Goal: Find specific page/section: Find specific page/section

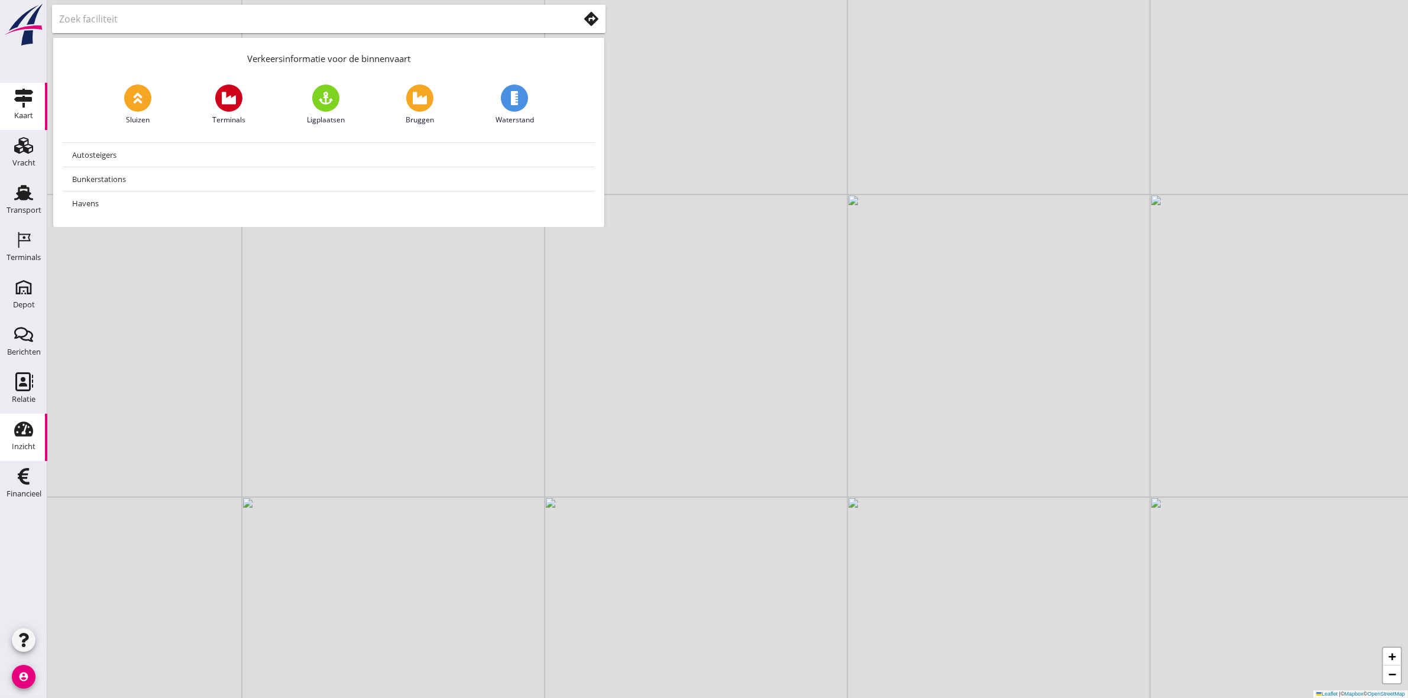
click at [33, 445] on div "Inzicht" at bounding box center [24, 447] width 24 height 8
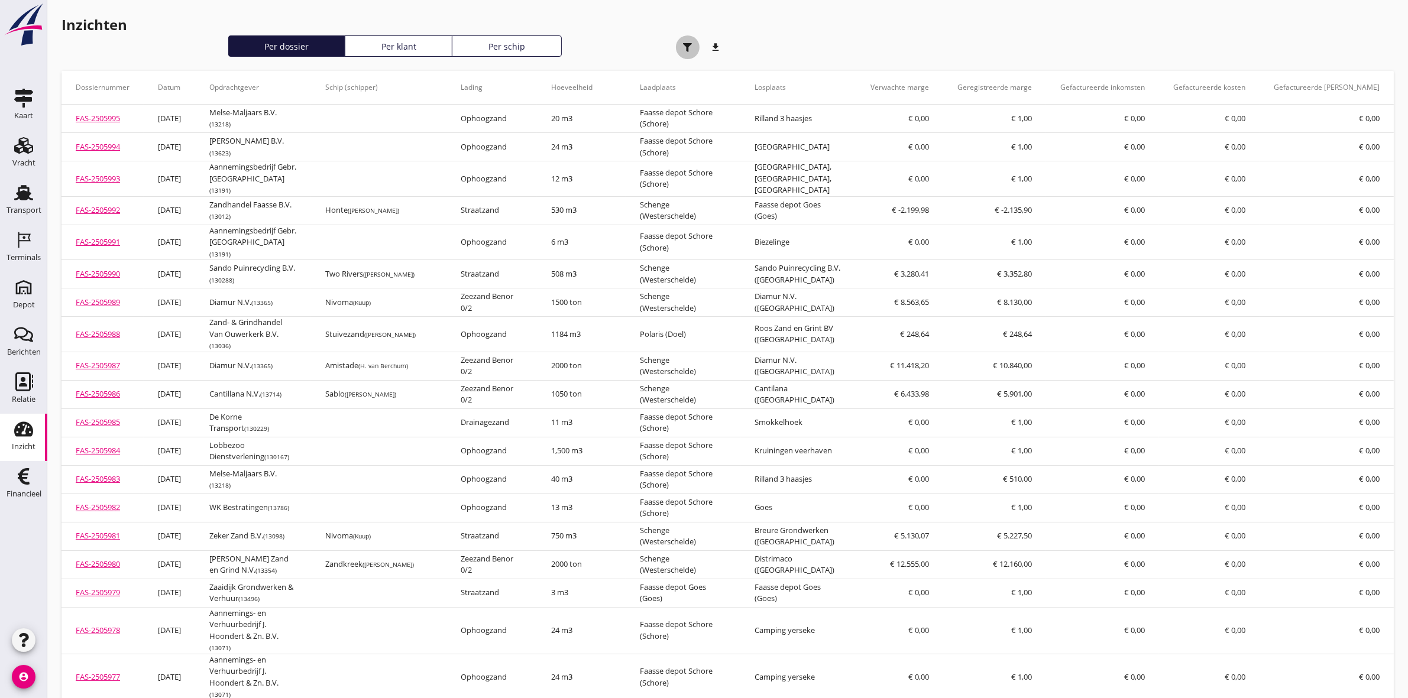
click at [686, 51] on div "button" at bounding box center [688, 47] width 24 height 24
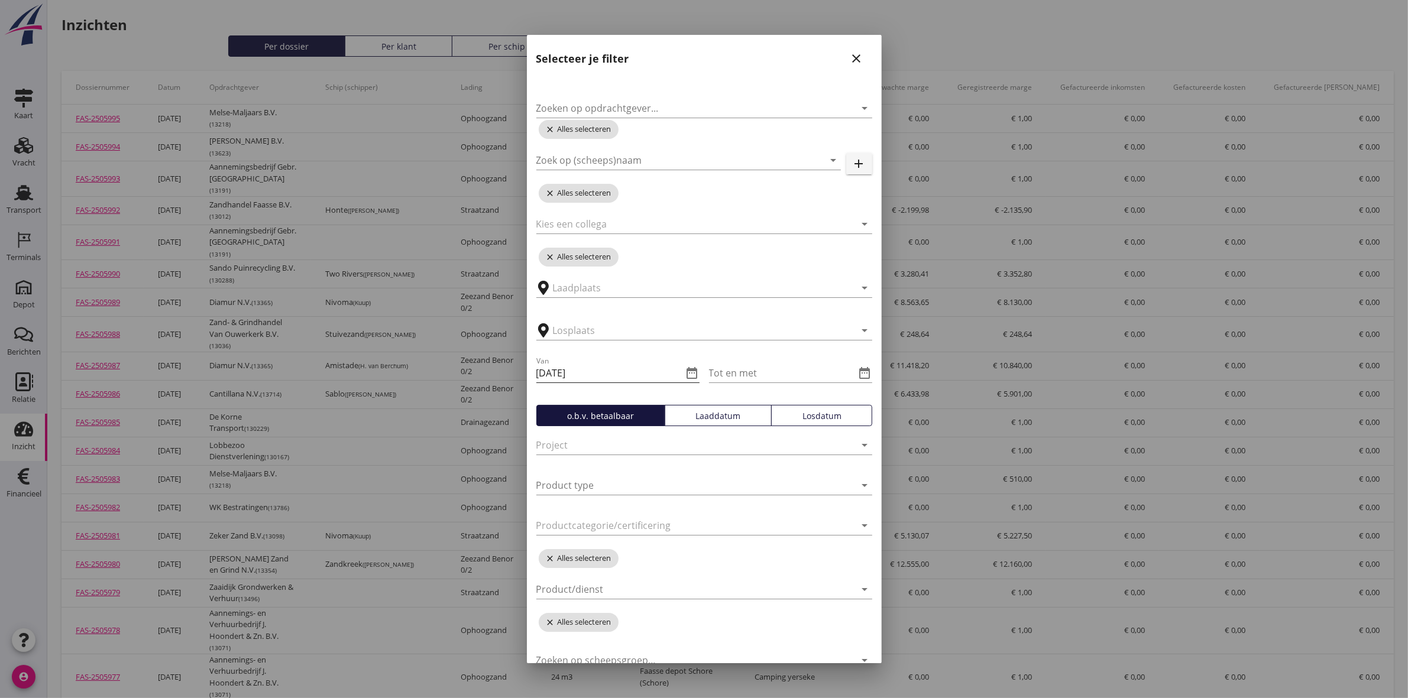
click at [686, 372] on icon "date_range" at bounding box center [692, 373] width 14 height 14
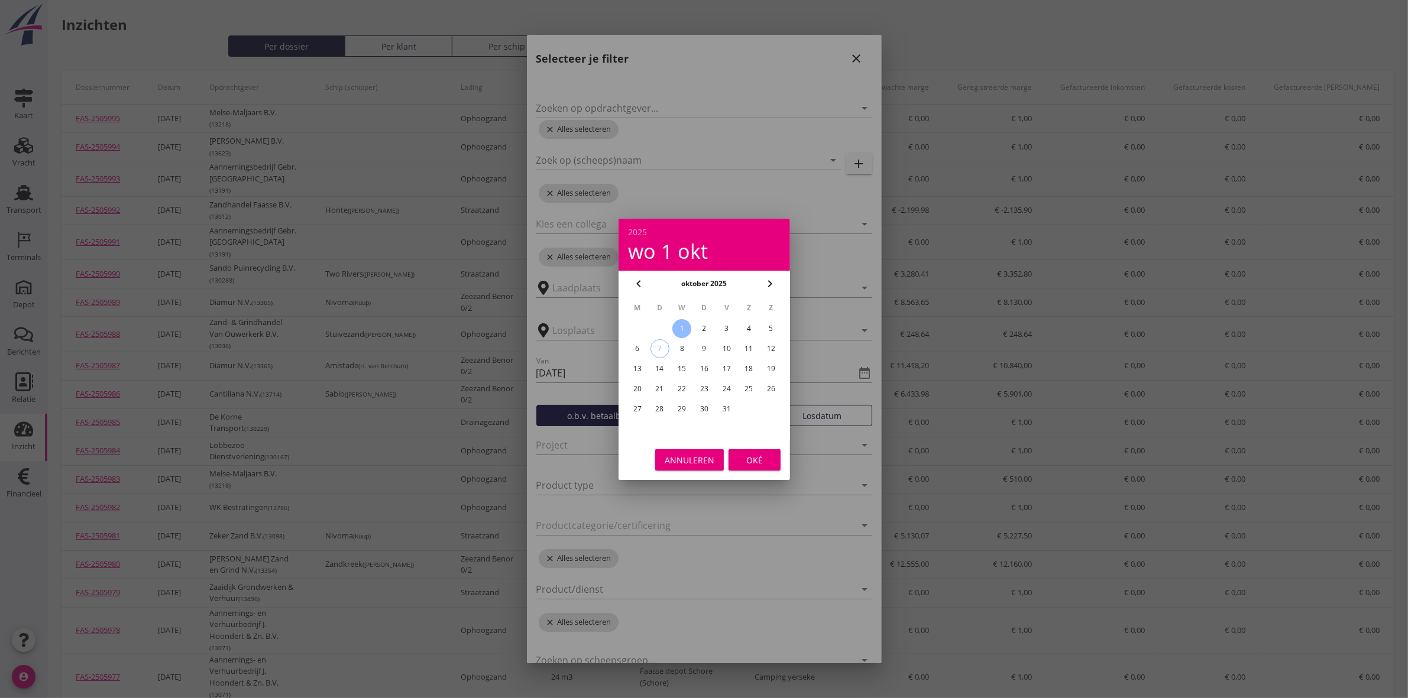
click at [634, 284] on icon "chevron_left" at bounding box center [638, 284] width 14 height 14
click at [639, 278] on icon "chevron_left" at bounding box center [638, 284] width 14 height 14
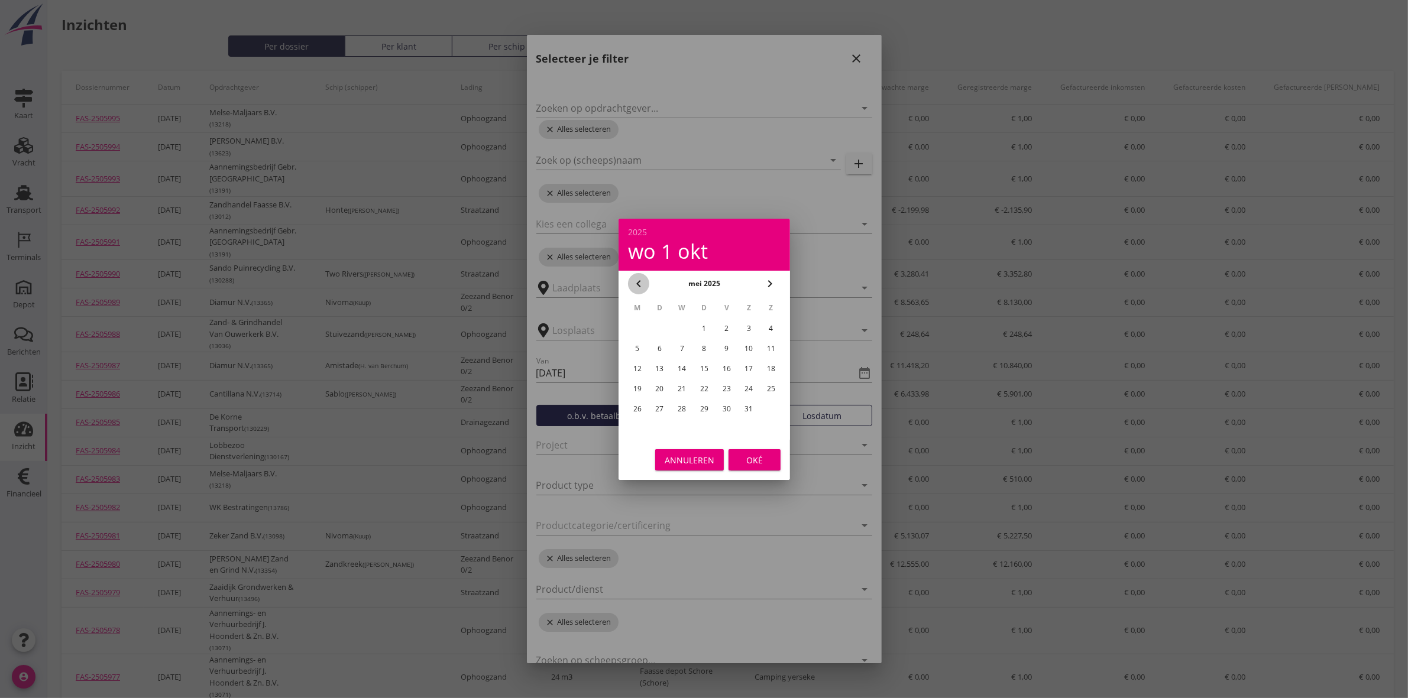
click at [639, 279] on icon "chevron_left" at bounding box center [638, 284] width 14 height 14
click at [770, 349] on div "13" at bounding box center [770, 348] width 19 height 19
click at [751, 364] on div "19" at bounding box center [748, 368] width 19 height 19
click at [774, 348] on div "13" at bounding box center [770, 348] width 19 height 19
type input "2025-04-13"
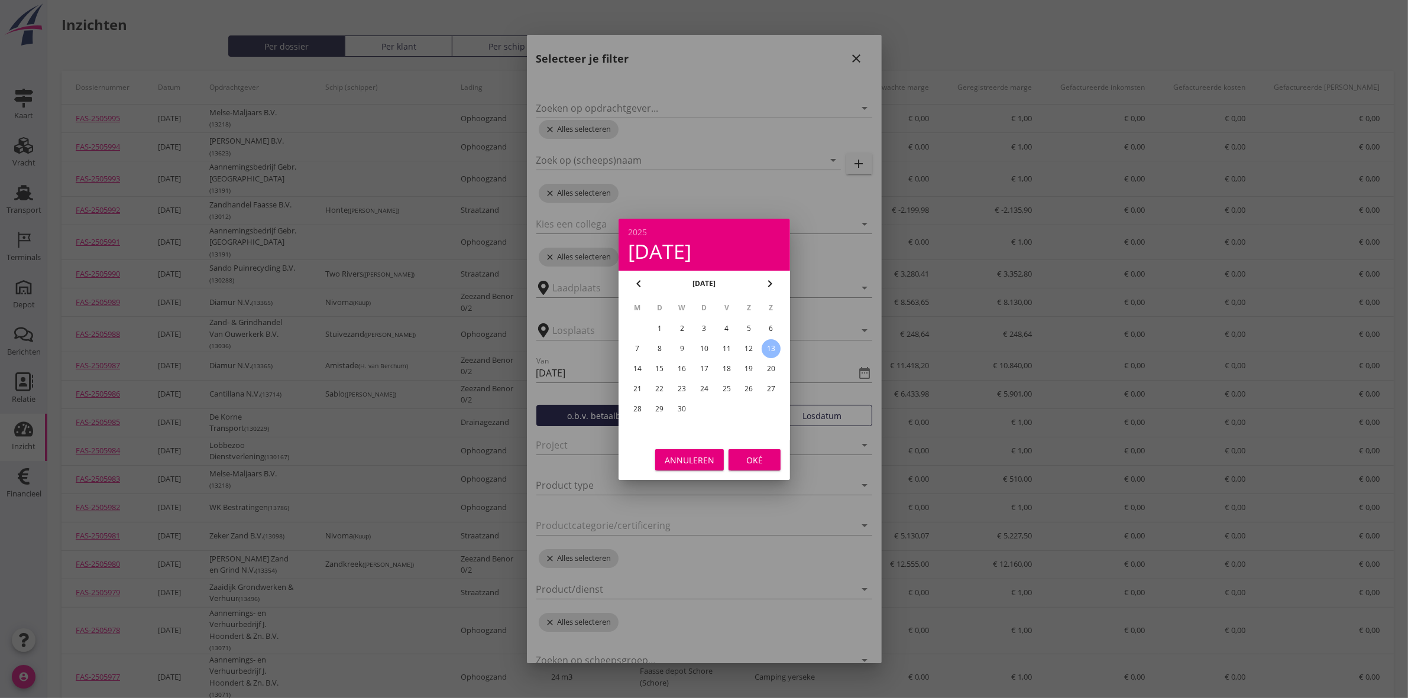
click at [751, 464] on div "Oké" at bounding box center [754, 459] width 33 height 12
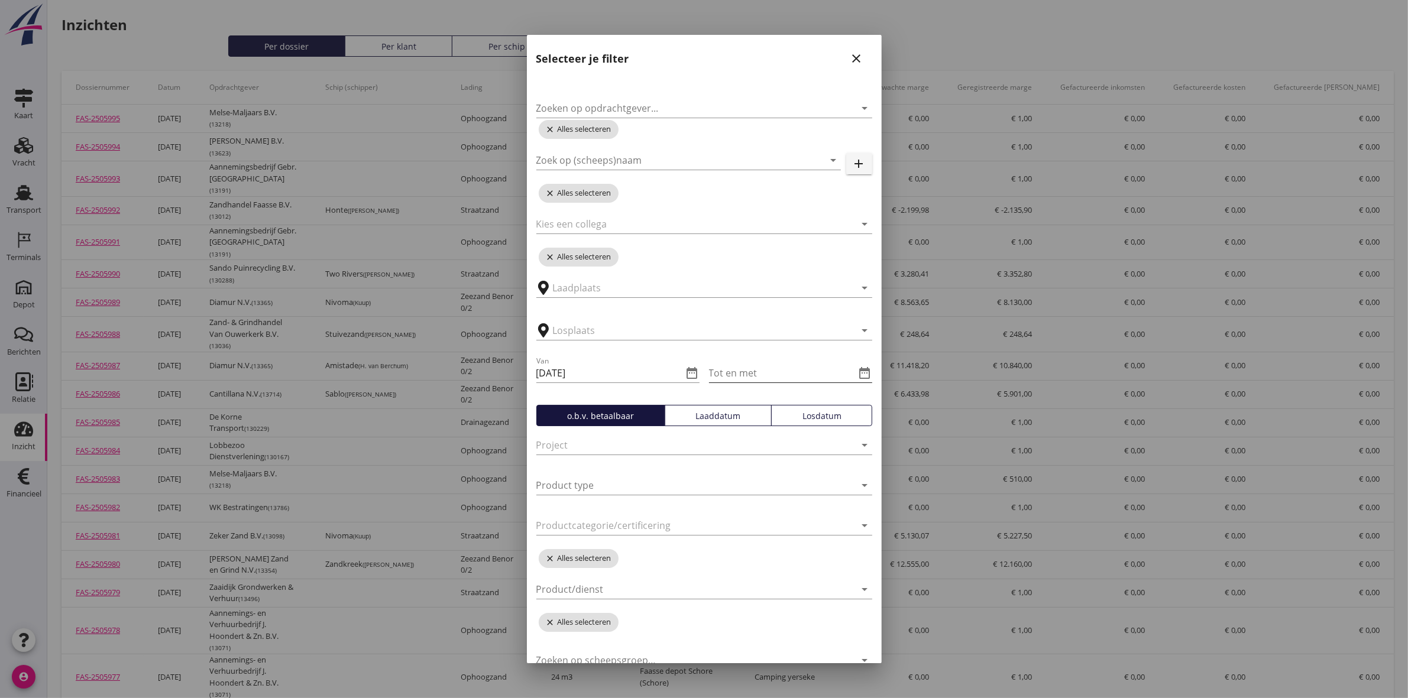
click at [858, 371] on icon "date_range" at bounding box center [865, 373] width 14 height 14
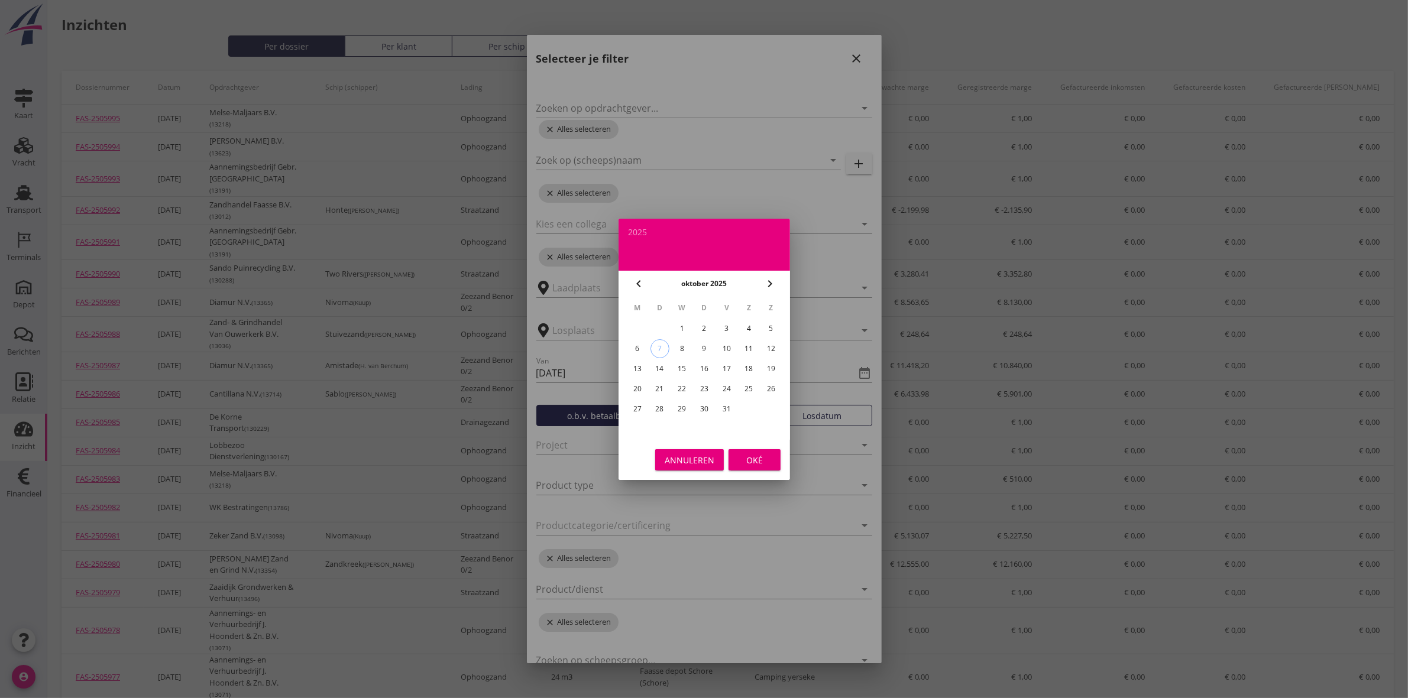
click at [771, 364] on div "19" at bounding box center [770, 368] width 19 height 19
type input "2025-10-19"
click at [771, 452] on button "Oké" at bounding box center [754, 459] width 52 height 21
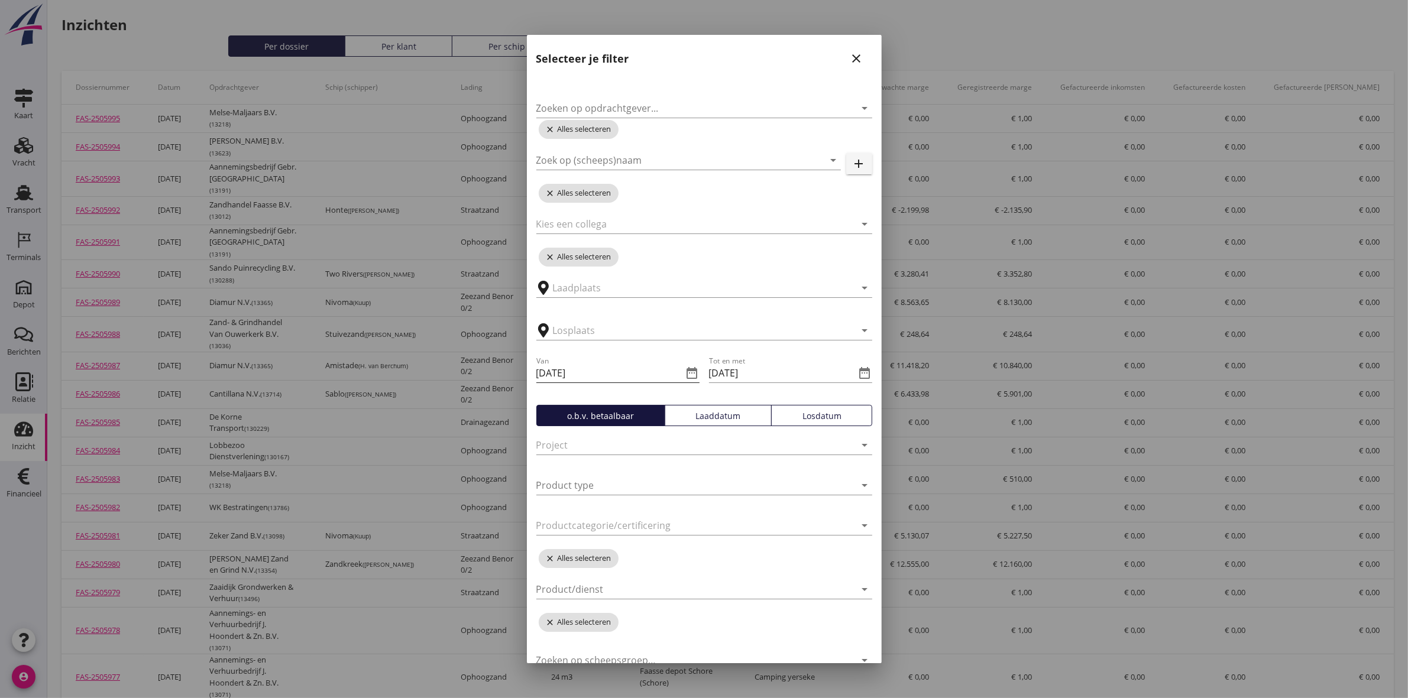
click at [688, 375] on icon "date_range" at bounding box center [692, 373] width 14 height 14
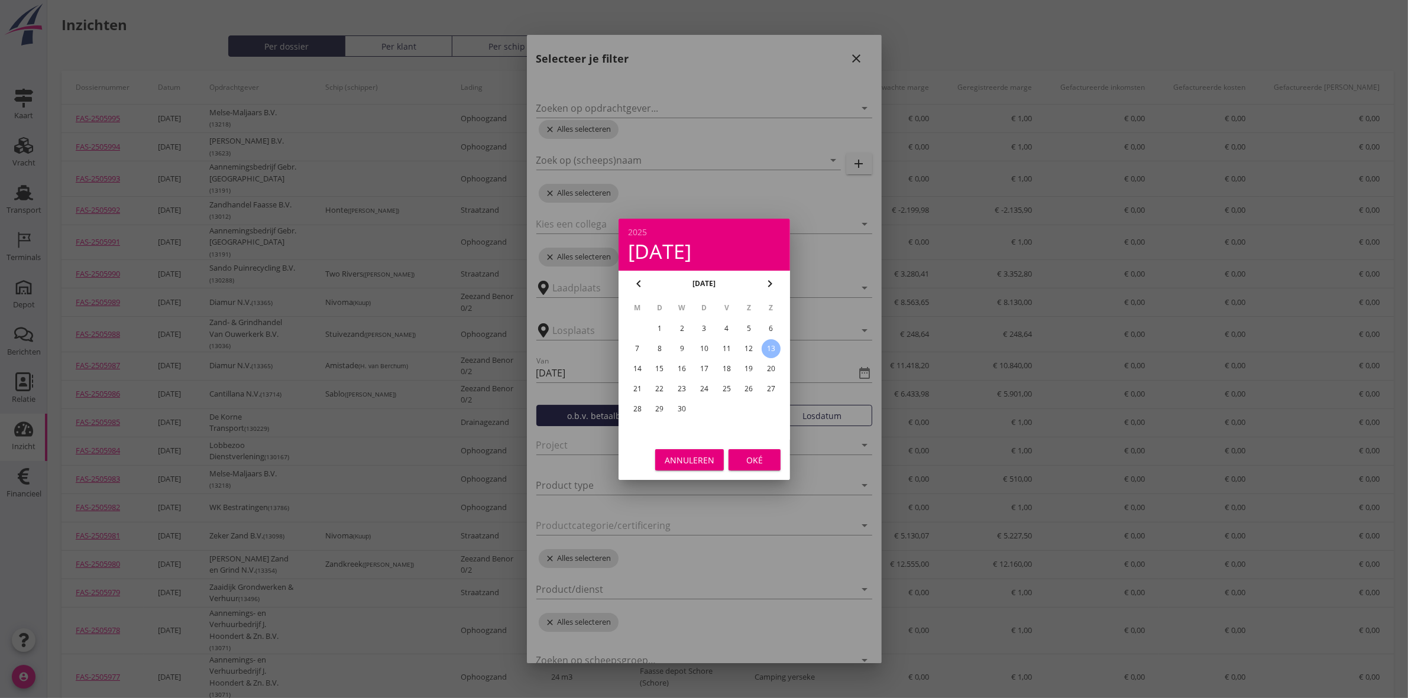
click at [757, 458] on div "Oké" at bounding box center [754, 459] width 33 height 12
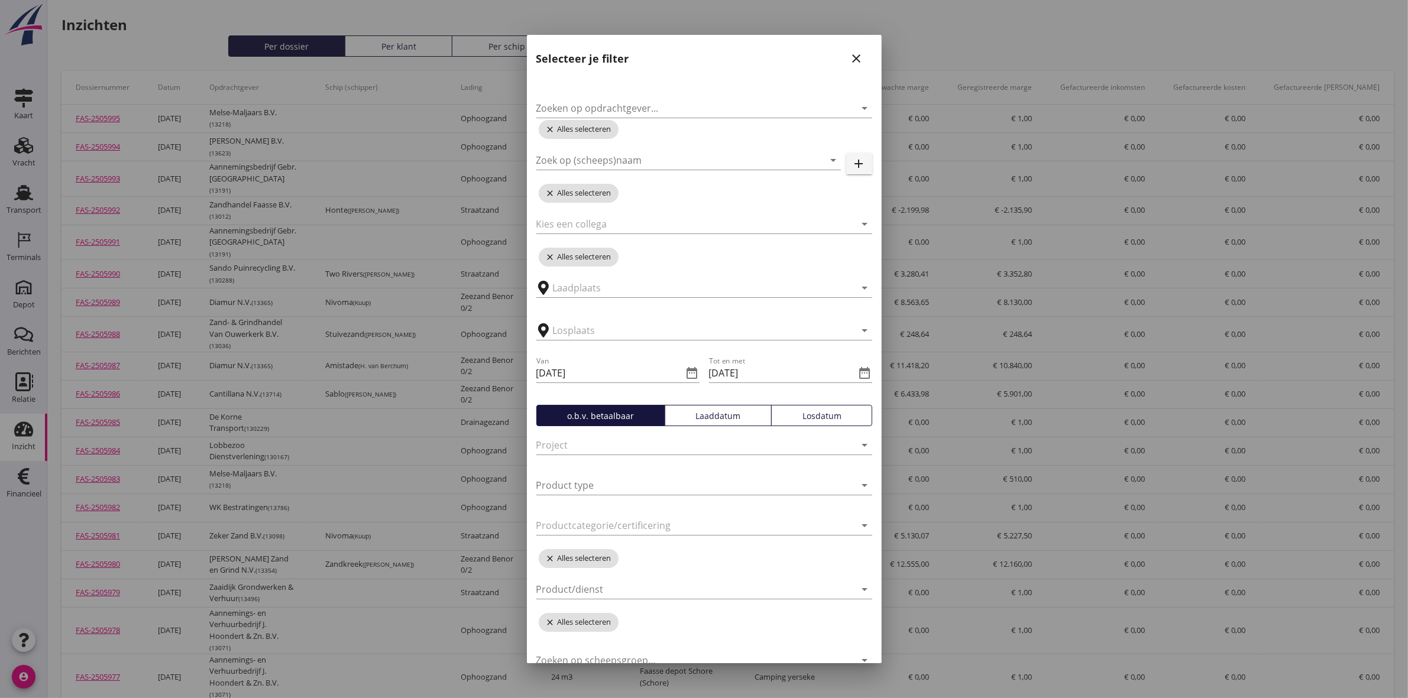
click at [690, 371] on icon "date_range" at bounding box center [692, 373] width 14 height 14
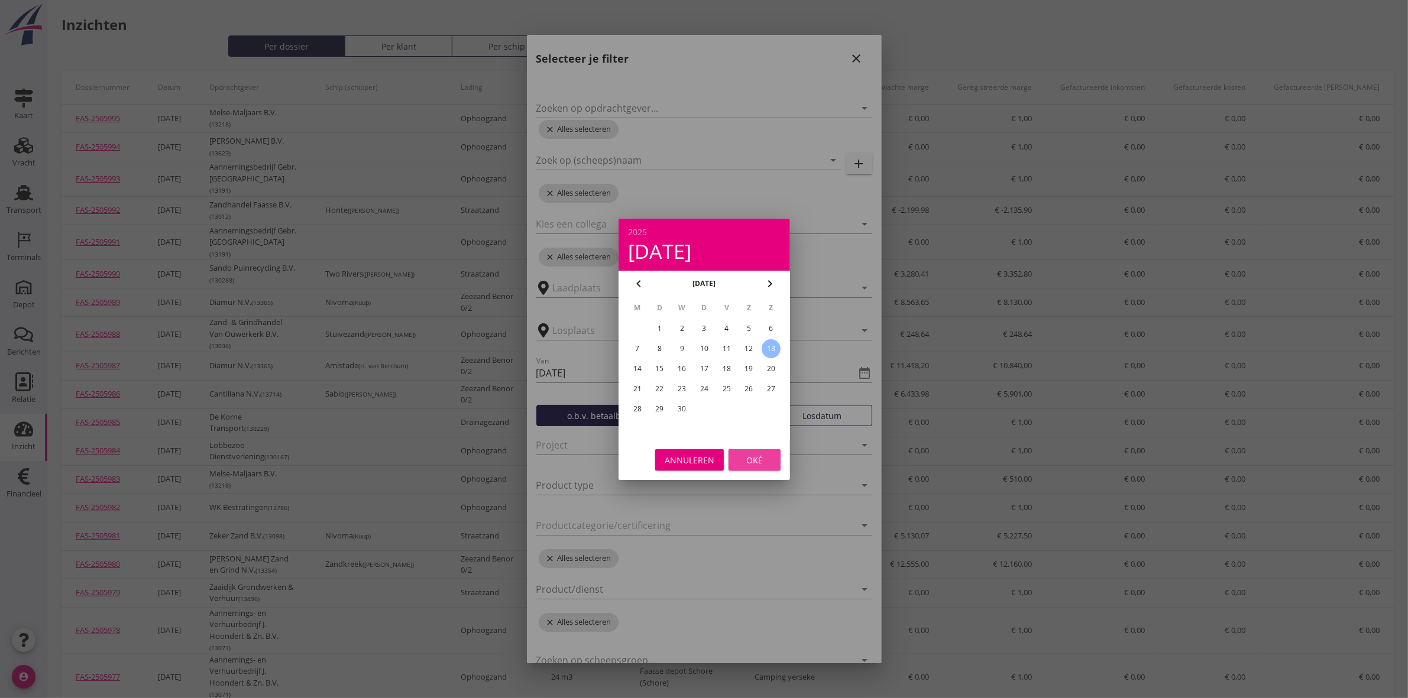
click at [742, 458] on div "Oké" at bounding box center [754, 459] width 33 height 12
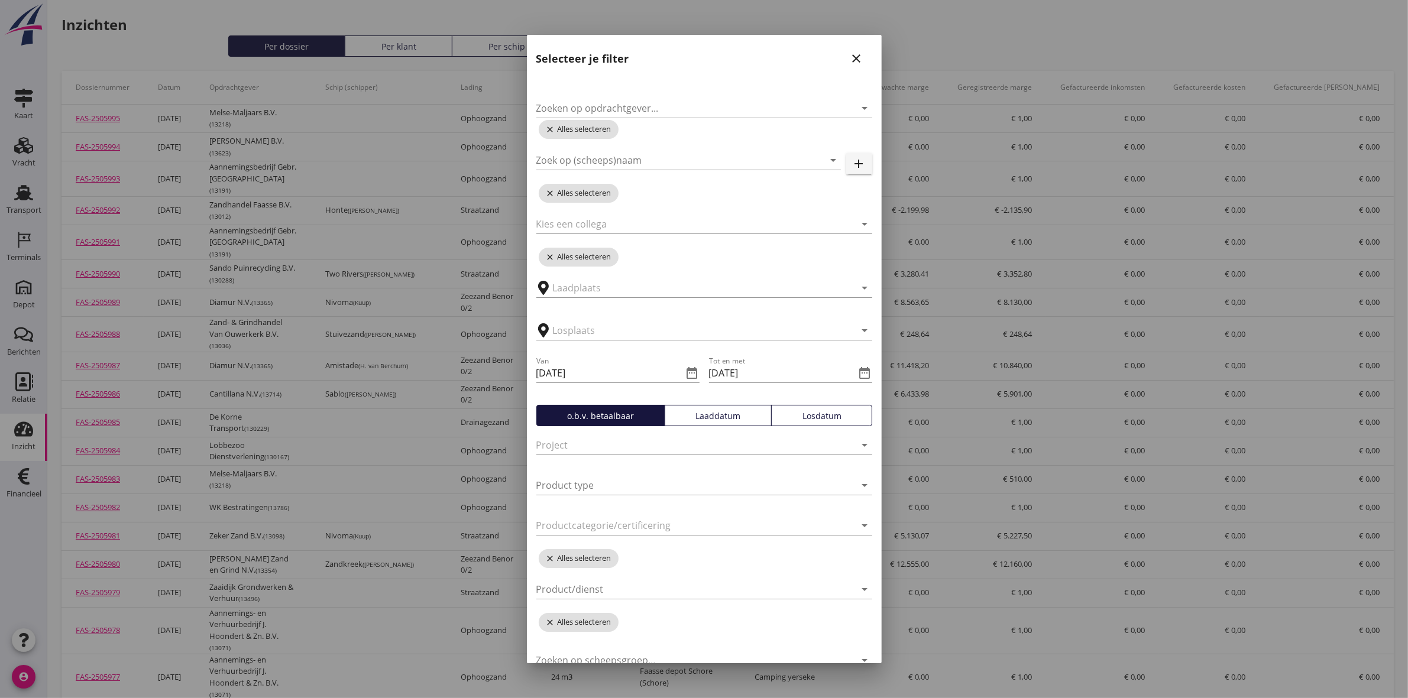
scroll to position [55, 0]
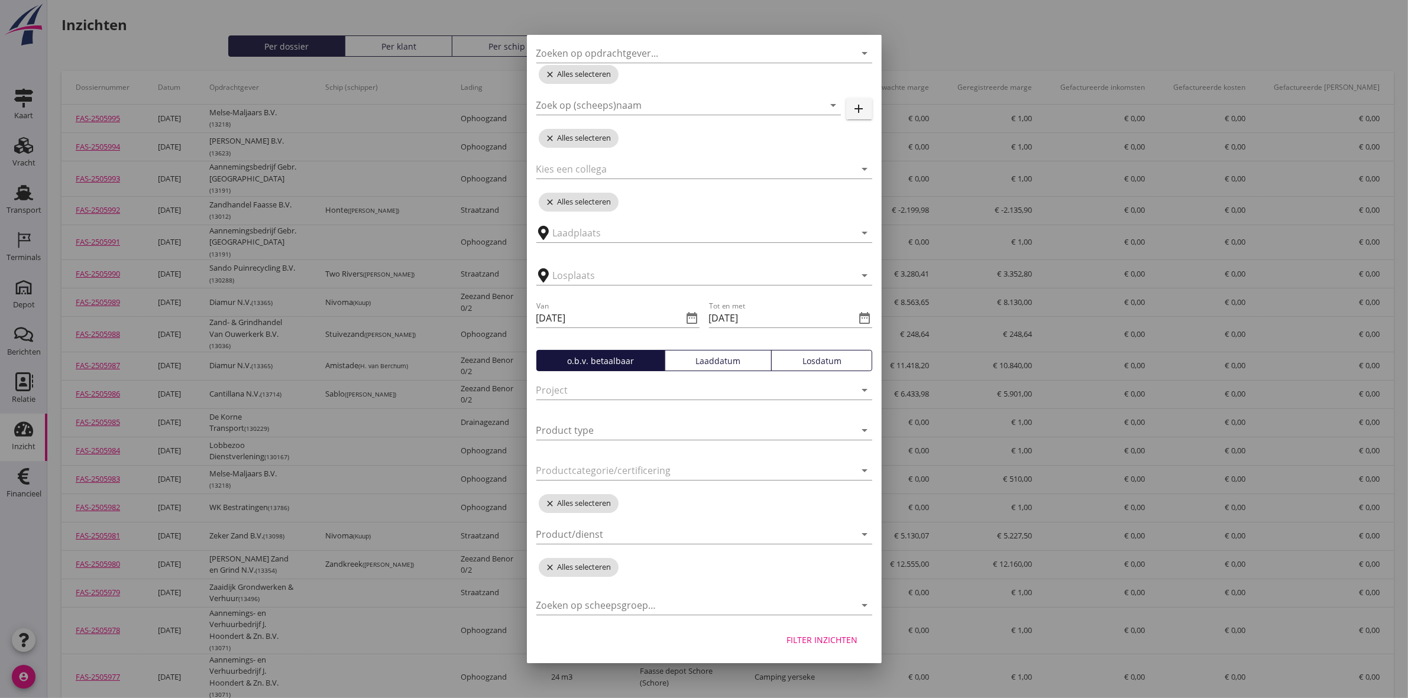
click at [806, 644] on div "Filter inzichten" at bounding box center [822, 640] width 71 height 12
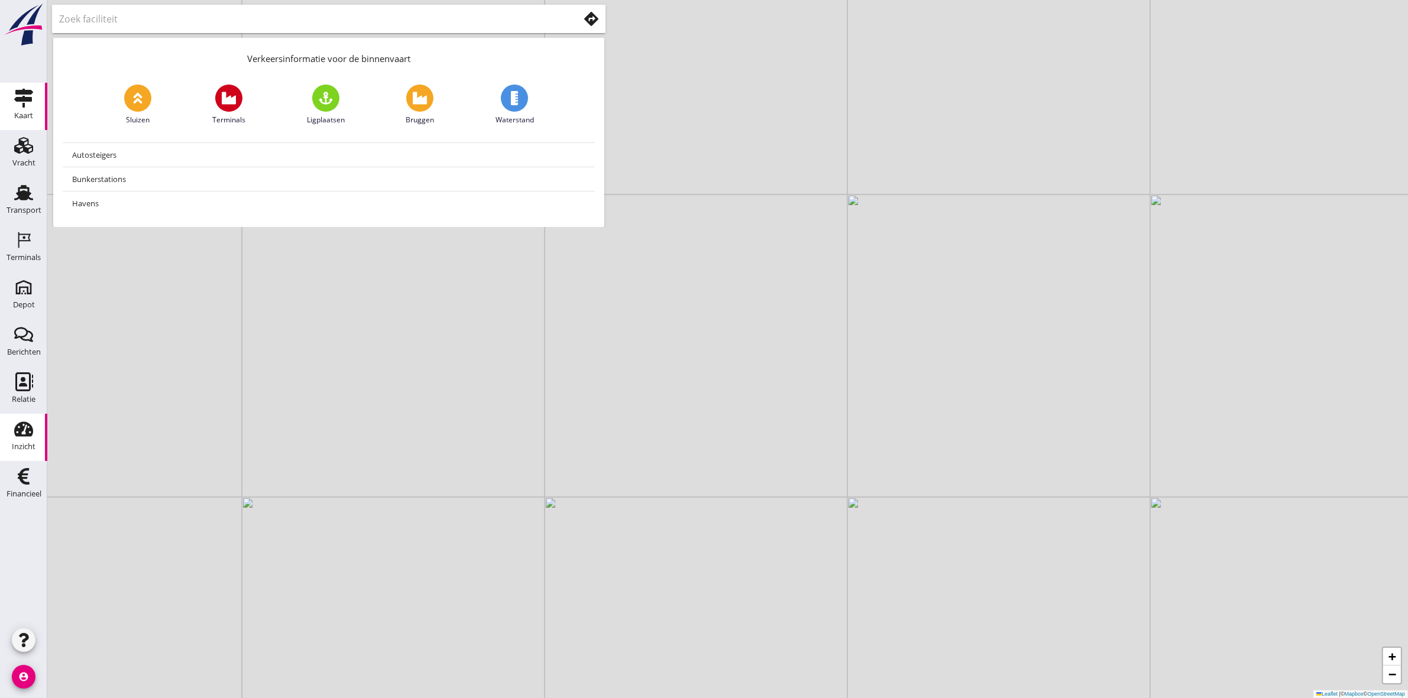
click at [19, 442] on div "Inzicht" at bounding box center [24, 447] width 24 height 17
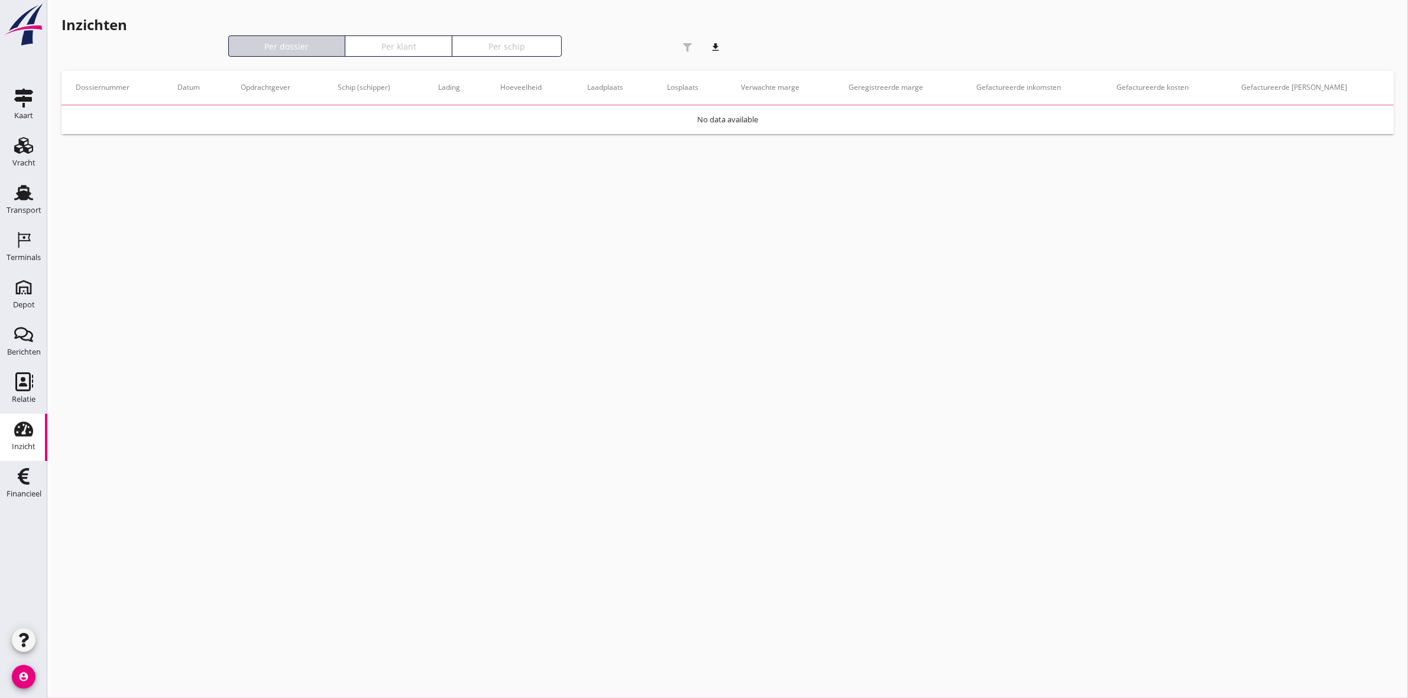
click at [717, 51] on icon "download" at bounding box center [716, 47] width 24 height 24
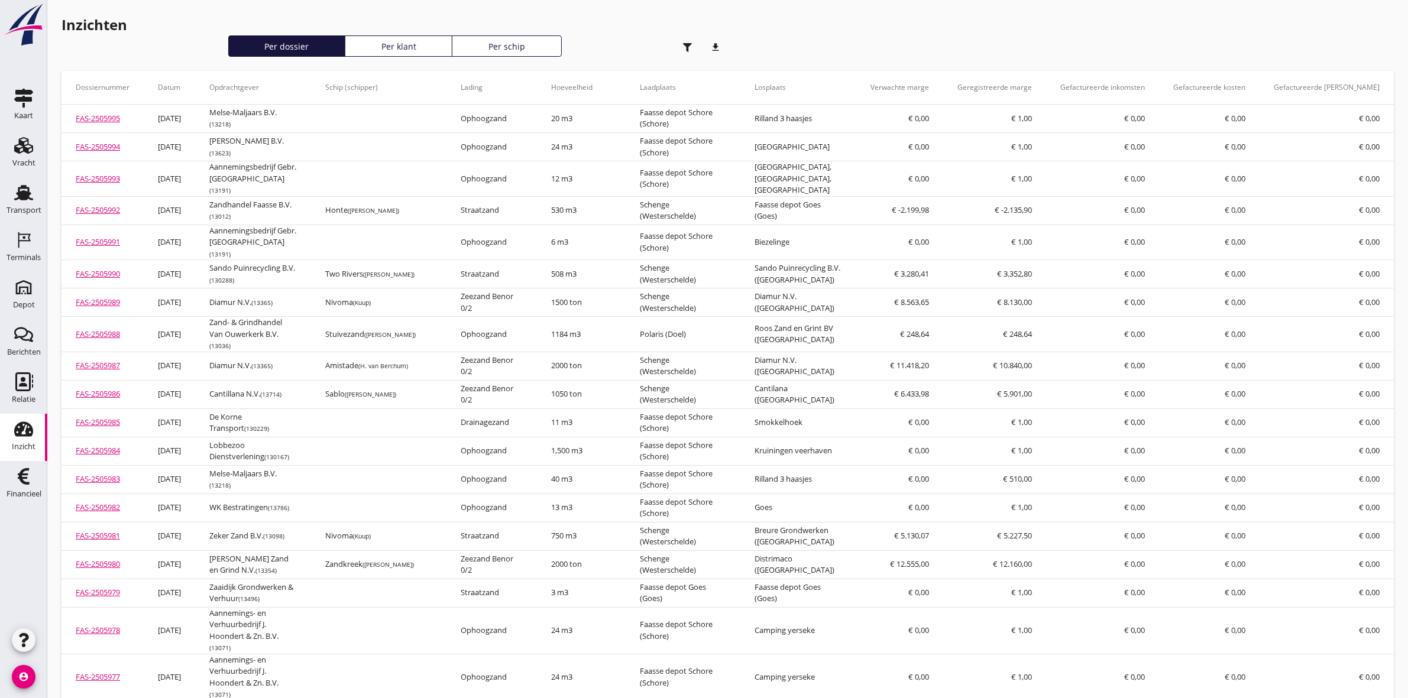
click at [681, 41] on div "button" at bounding box center [688, 47] width 24 height 24
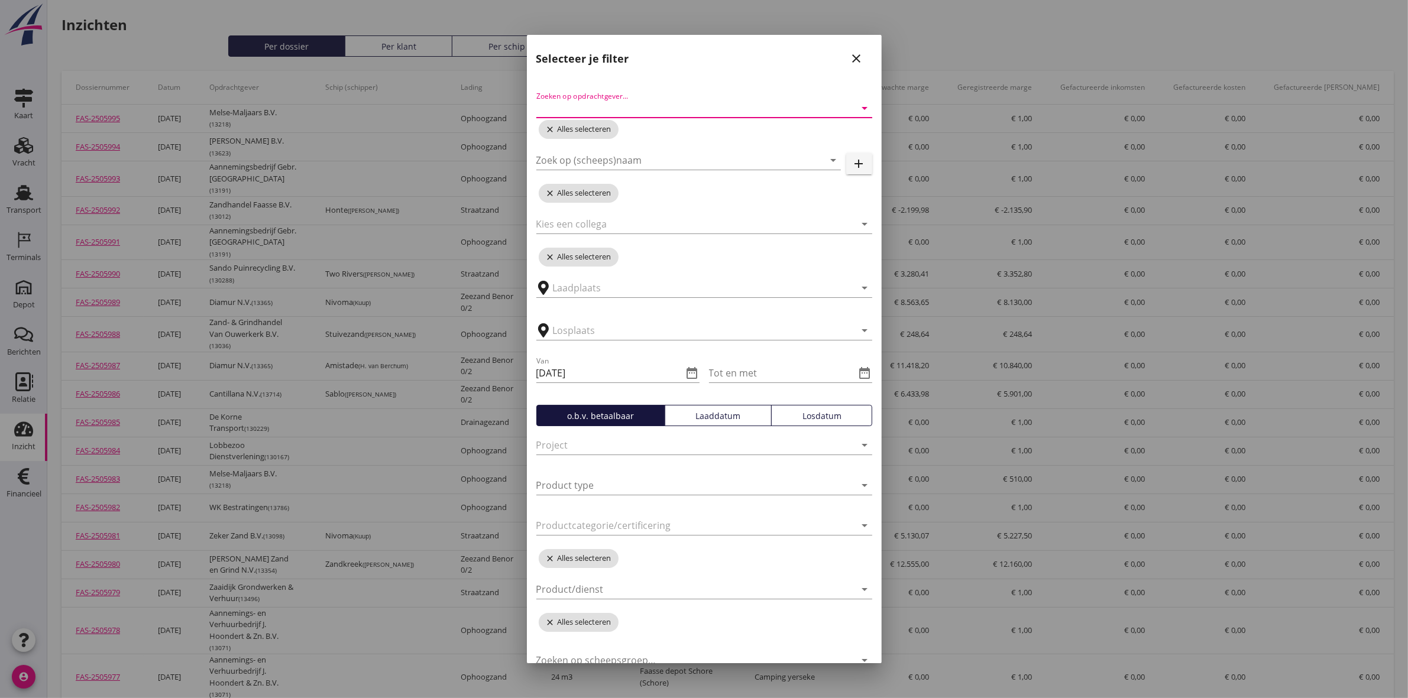
click at [661, 111] on input "Zoeken op opdrachtgever..." at bounding box center [687, 108] width 303 height 19
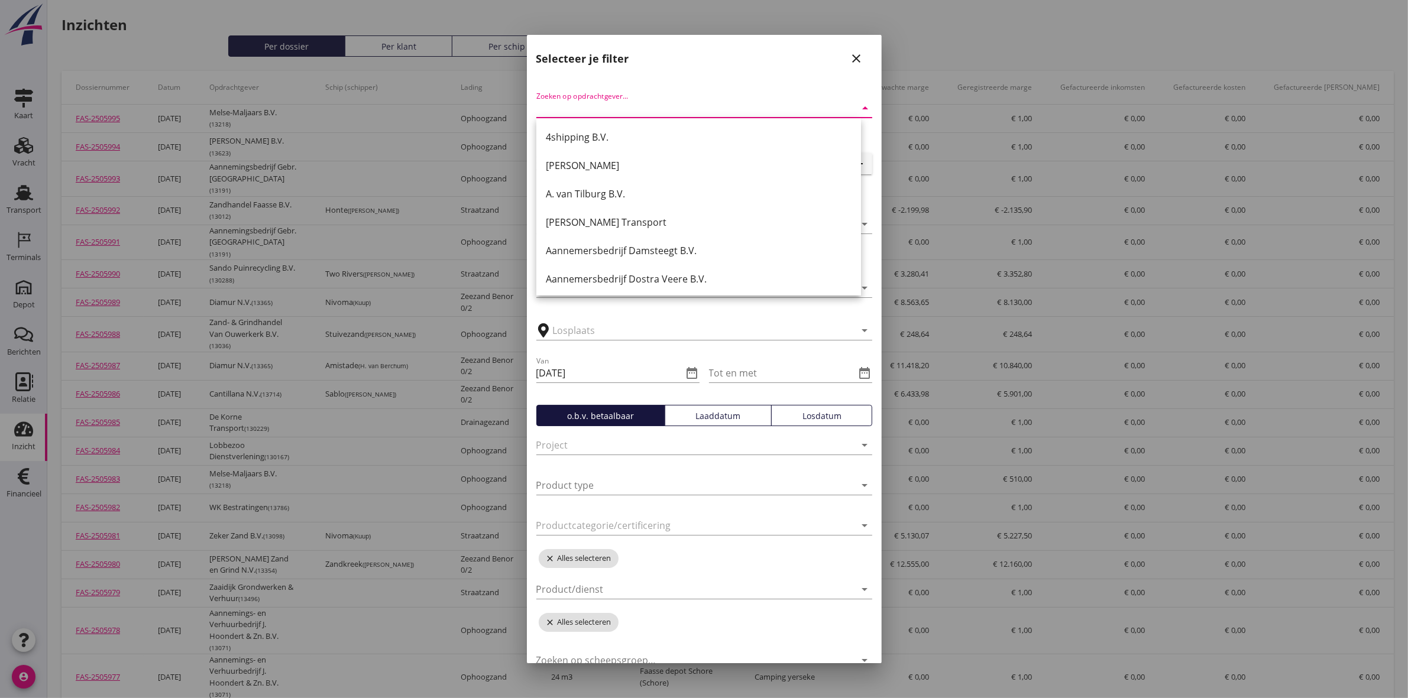
drag, startPoint x: 976, startPoint y: 40, endPoint x: 959, endPoint y: 57, distance: 23.8
click at [974, 42] on div at bounding box center [704, 349] width 1408 height 698
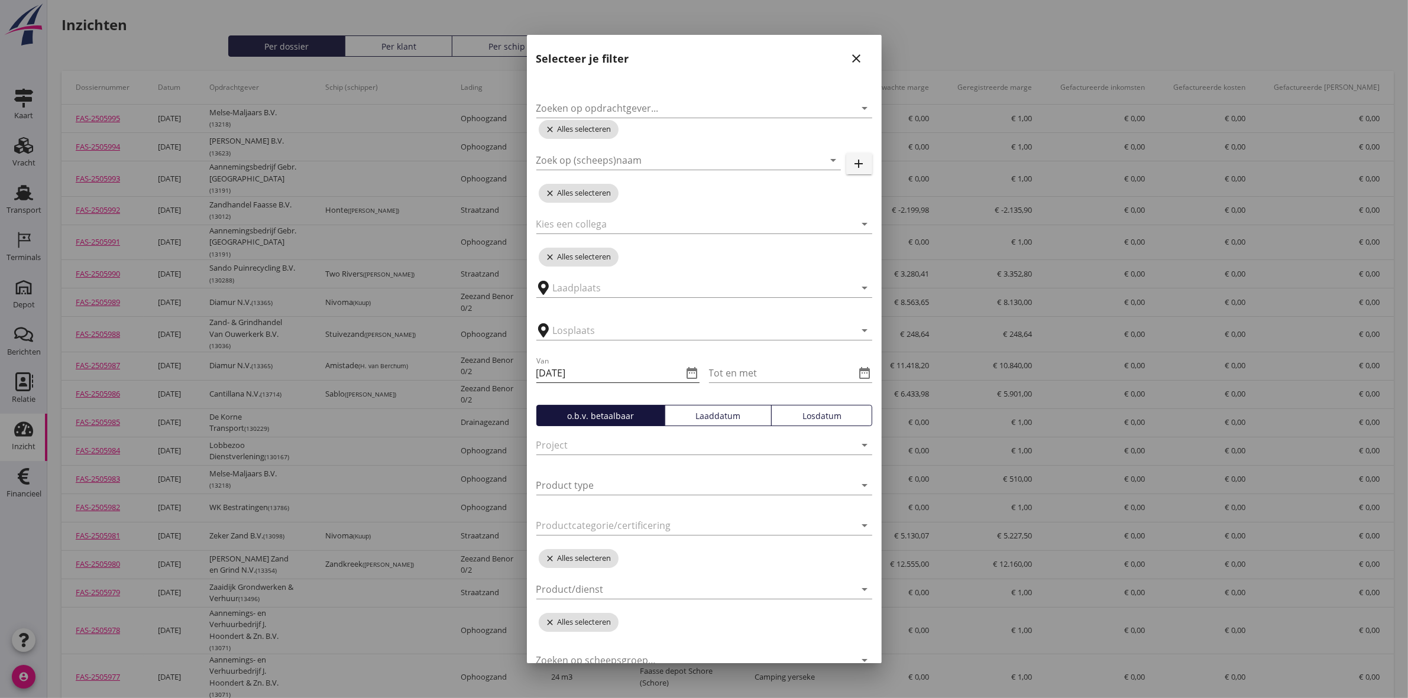
click at [687, 374] on icon "date_range" at bounding box center [692, 373] width 14 height 14
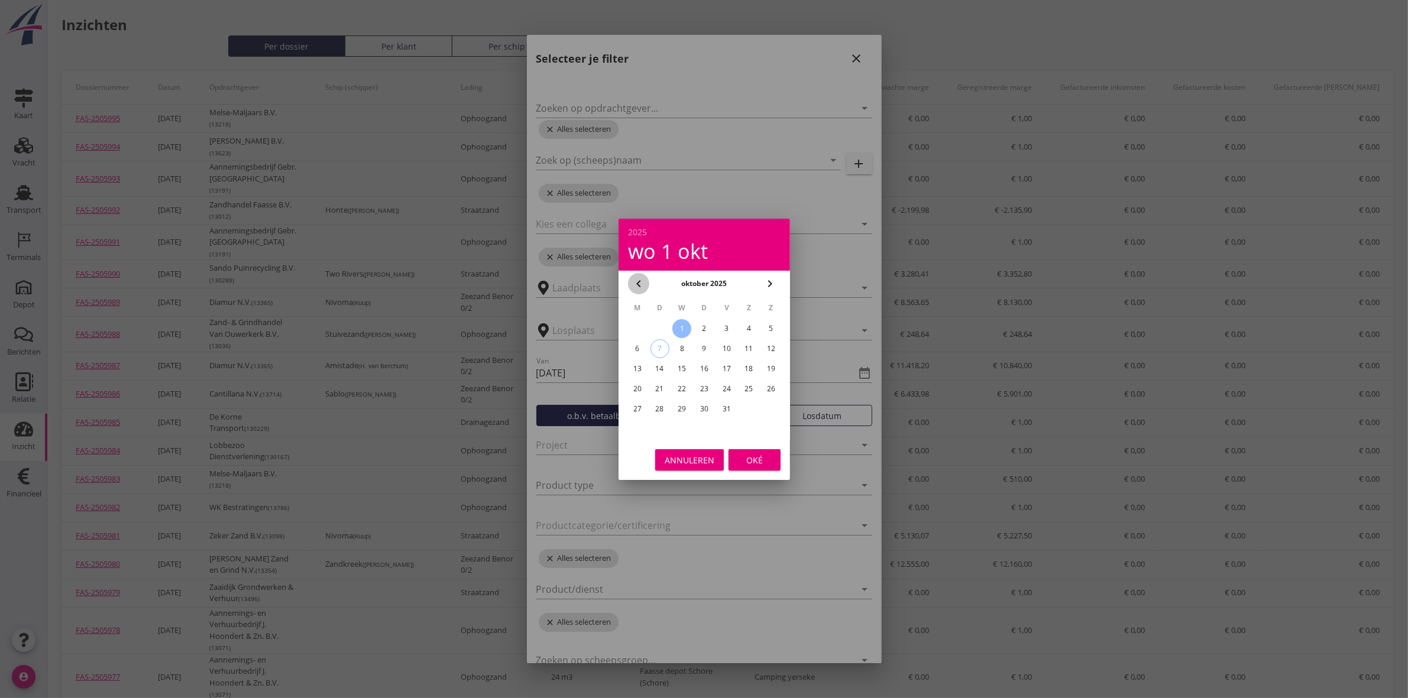
click at [640, 288] on icon "chevron_left" at bounding box center [638, 284] width 14 height 14
click at [640, 280] on icon "chevron_left" at bounding box center [638, 284] width 14 height 14
click at [773, 279] on icon "chevron_right" at bounding box center [770, 284] width 14 height 14
click at [772, 279] on icon "chevron_right" at bounding box center [770, 284] width 14 height 14
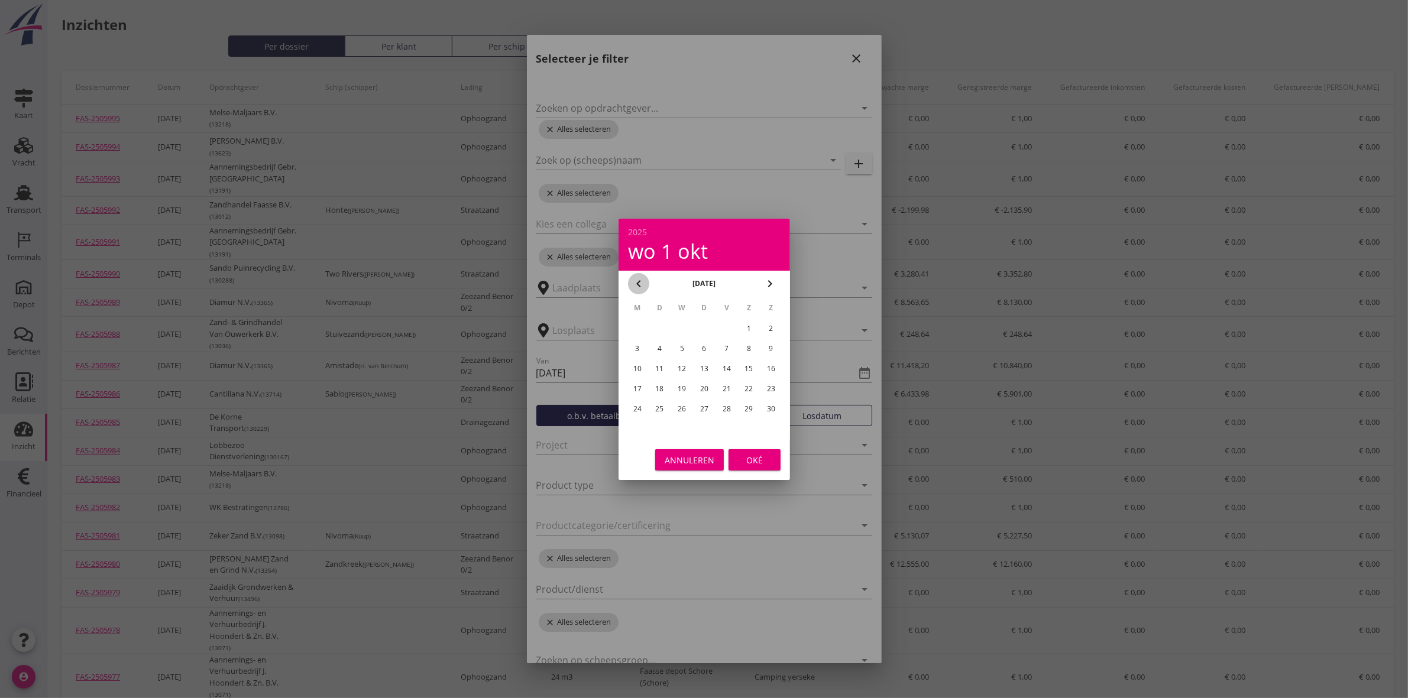
click at [638, 275] on button "chevron_left" at bounding box center [638, 283] width 21 height 21
click at [635, 326] on div "1" at bounding box center [636, 328] width 19 height 19
type input "[DATE]"
click at [757, 467] on button "Oké" at bounding box center [754, 459] width 52 height 21
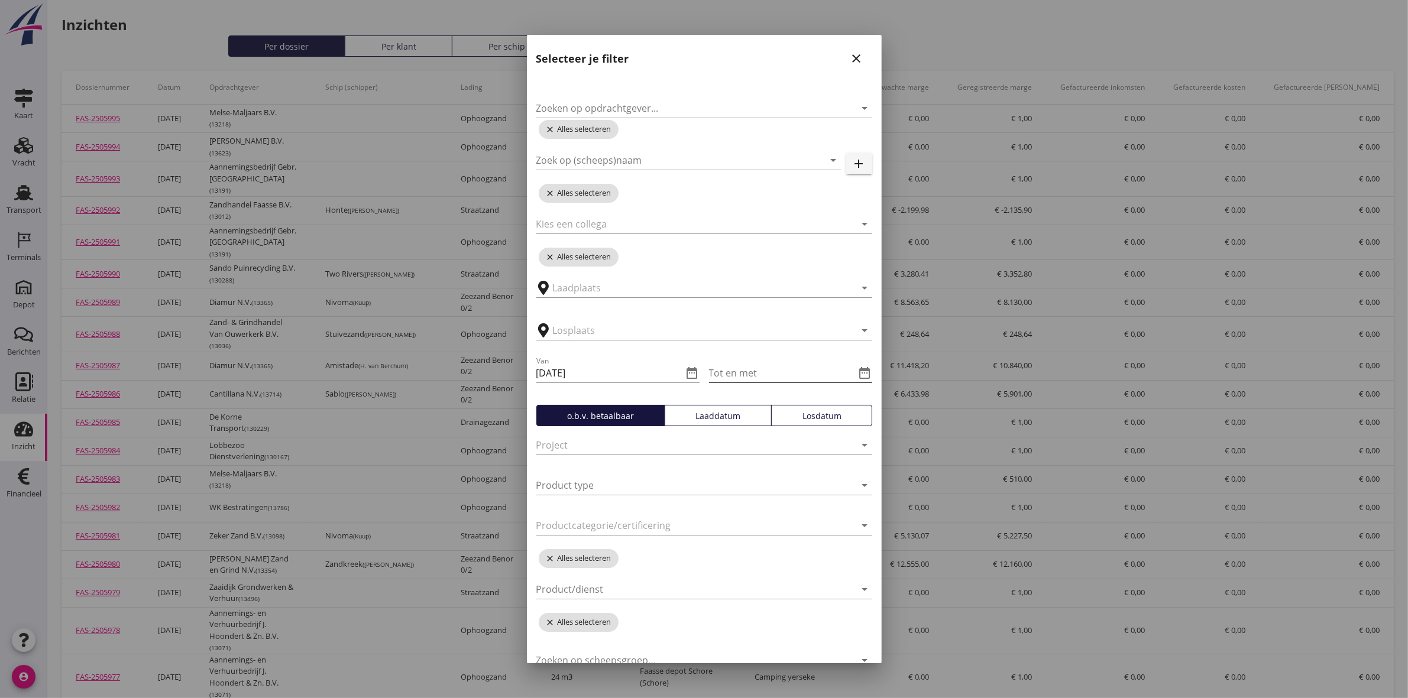
click at [858, 370] on icon "date_range" at bounding box center [865, 373] width 14 height 14
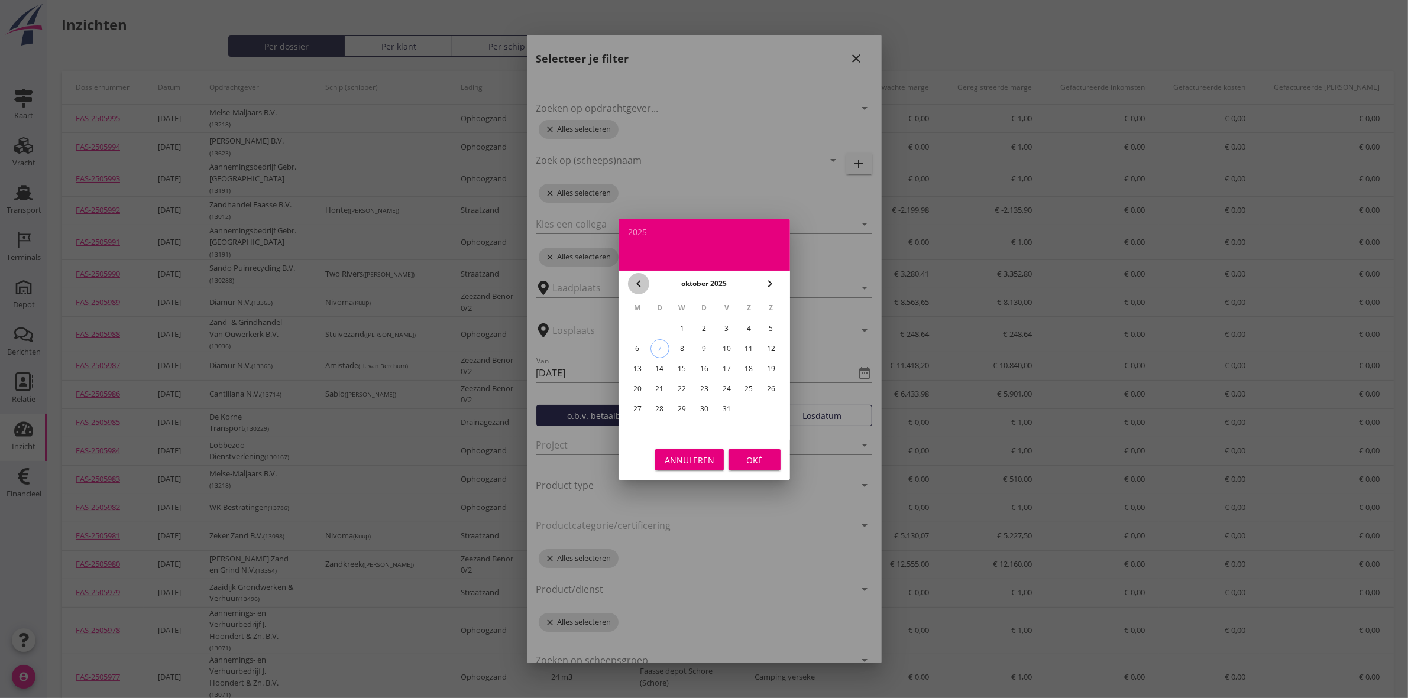
click at [644, 284] on icon "chevron_left" at bounding box center [638, 284] width 14 height 14
click at [660, 405] on div "30" at bounding box center [659, 409] width 19 height 19
type input "[DATE]"
click at [755, 462] on div "Oké" at bounding box center [754, 459] width 33 height 12
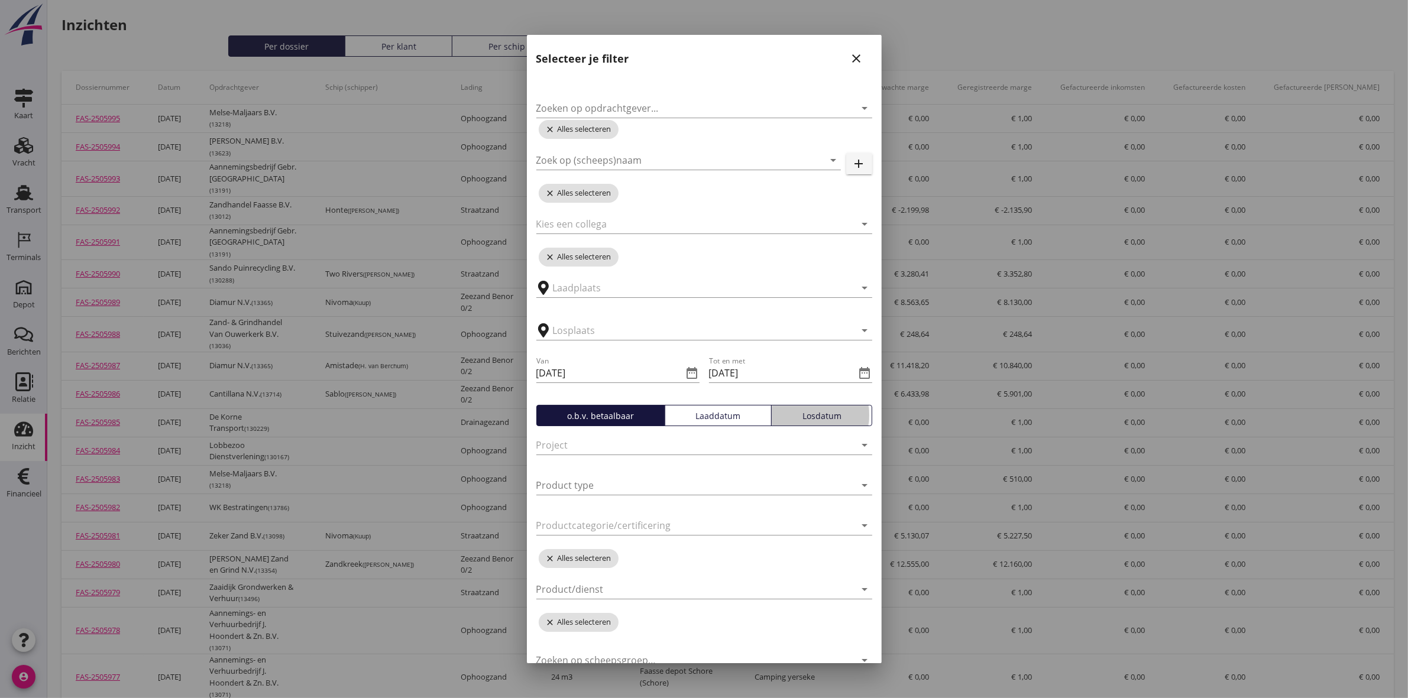
click at [802, 417] on div "Losdatum" at bounding box center [821, 416] width 90 height 12
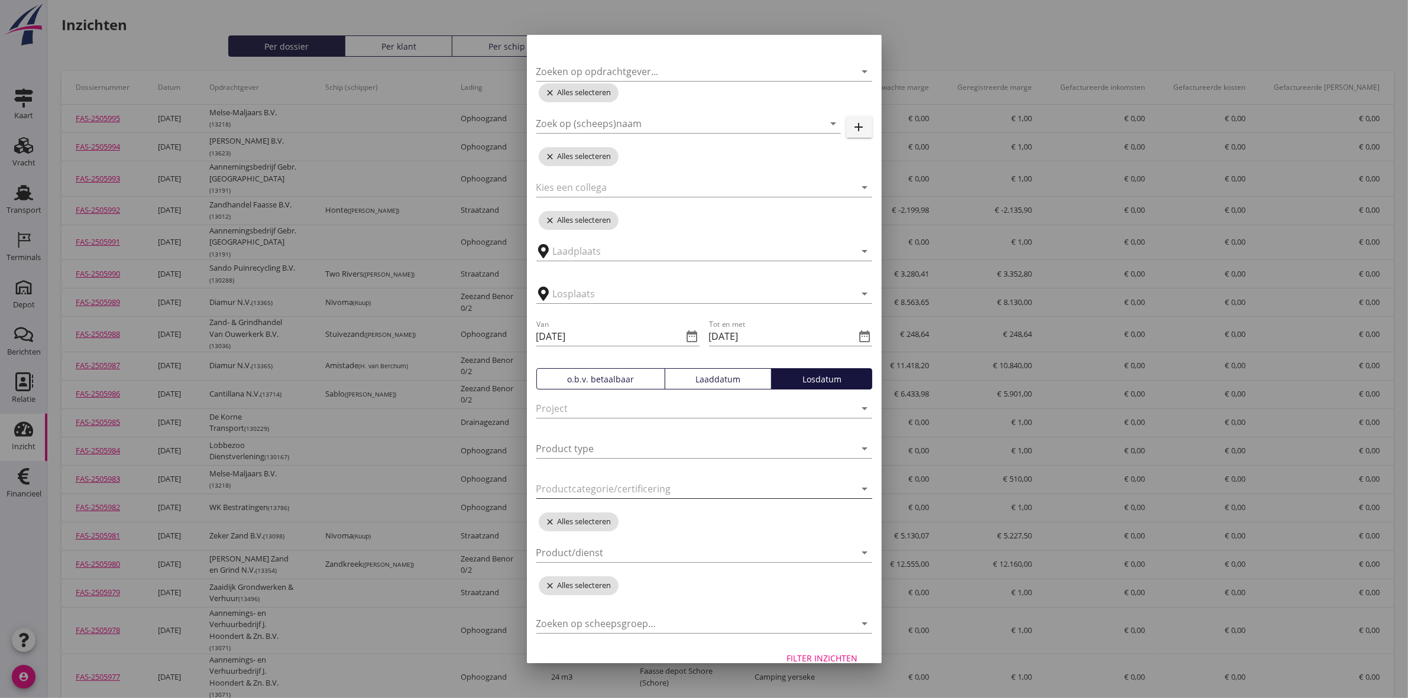
scroll to position [55, 0]
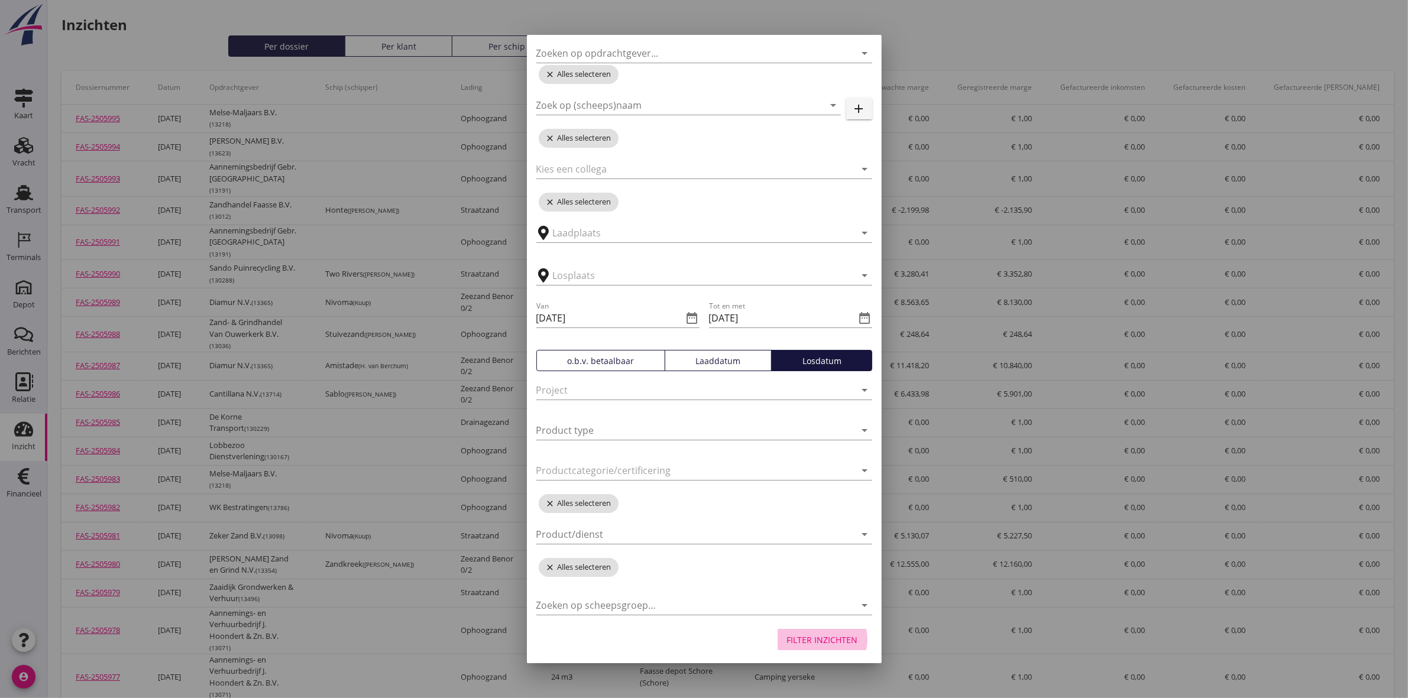
click at [795, 641] on div "Filter inzichten" at bounding box center [822, 640] width 71 height 12
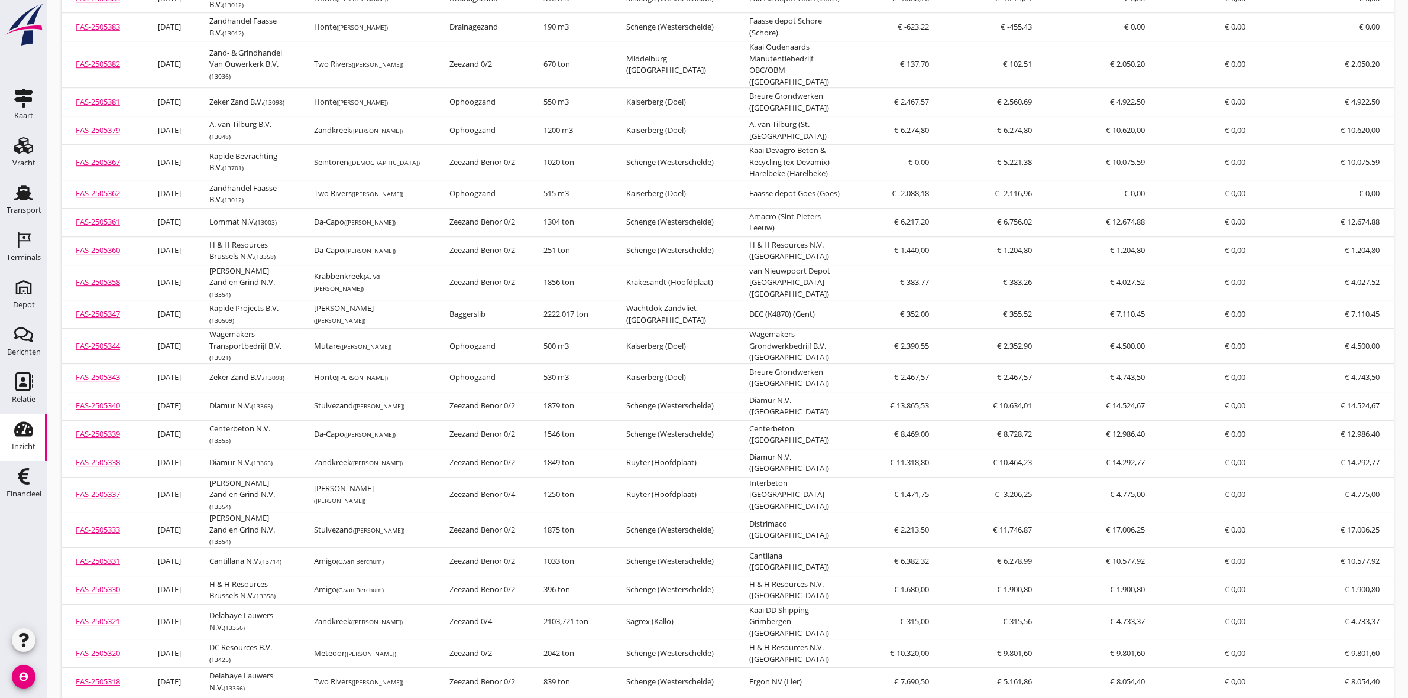
scroll to position [4434, 0]
